Goal: Check status

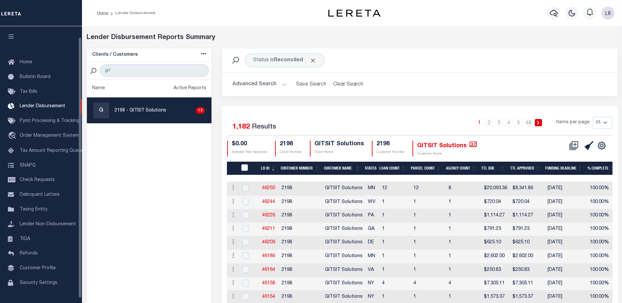
click at [129, 201] on ul "Name Active Reports G 2198 - GITSIT Solutions 13" at bounding box center [149, 297] width 125 height 434
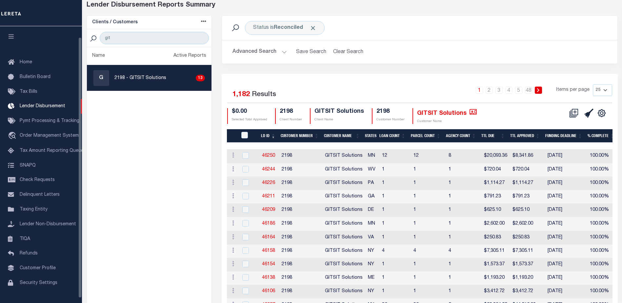
scroll to position [11, 0]
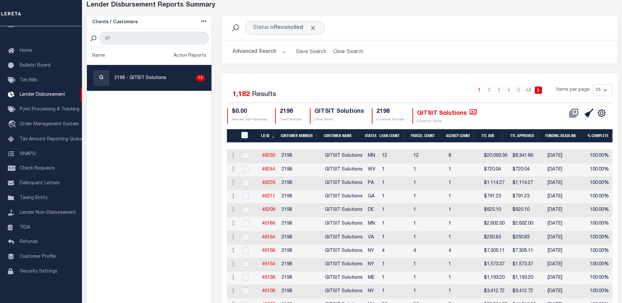
click at [136, 81] on p "2198 - GITSIT Solutions" at bounding box center [140, 78] width 52 height 7
checkbox input "true"
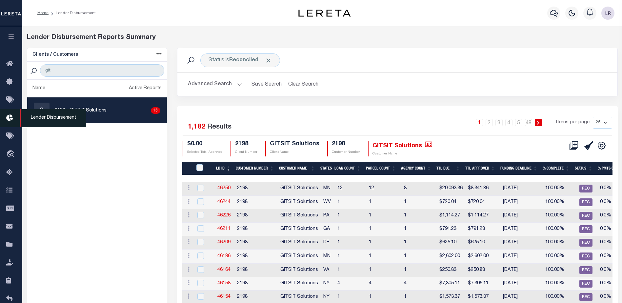
click at [10, 117] on icon at bounding box center [11, 118] width 10 height 8
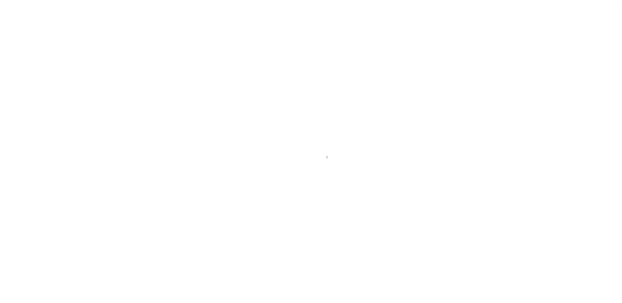
scroll to position [11, 0]
